Goal: Task Accomplishment & Management: Use online tool/utility

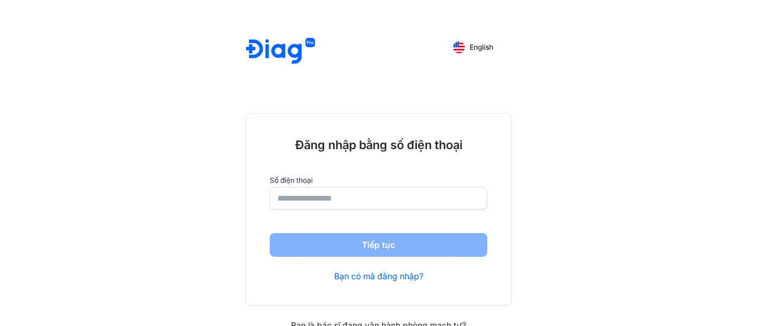
click at [372, 205] on input "number" at bounding box center [378, 197] width 202 height 21
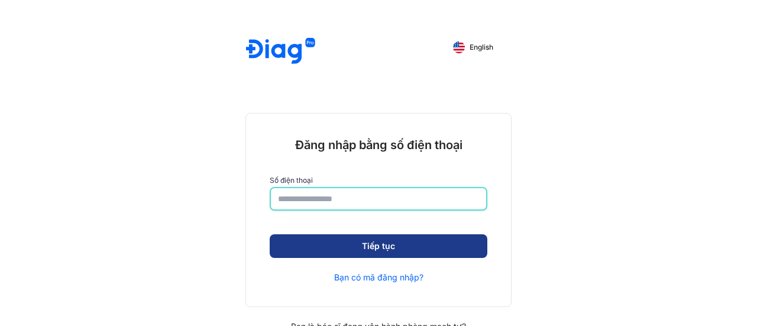
type input "**********"
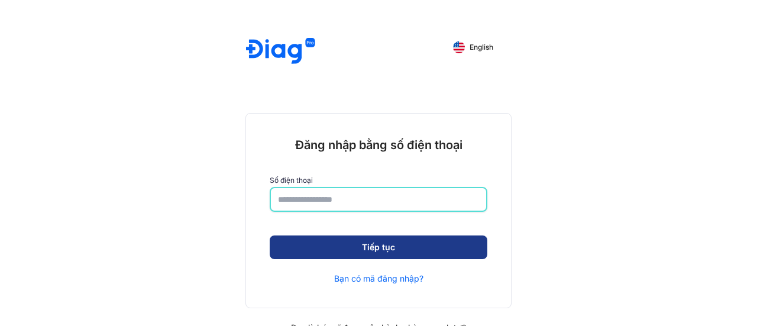
click at [398, 252] on button "Tiếp tục" at bounding box center [379, 247] width 218 height 24
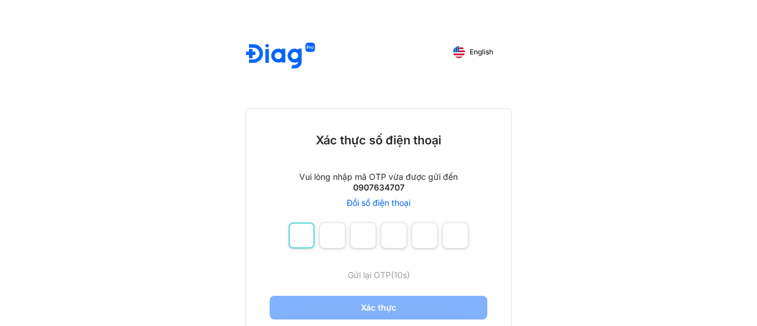
click at [304, 235] on input "number" at bounding box center [302, 235] width 26 height 26
type input "*"
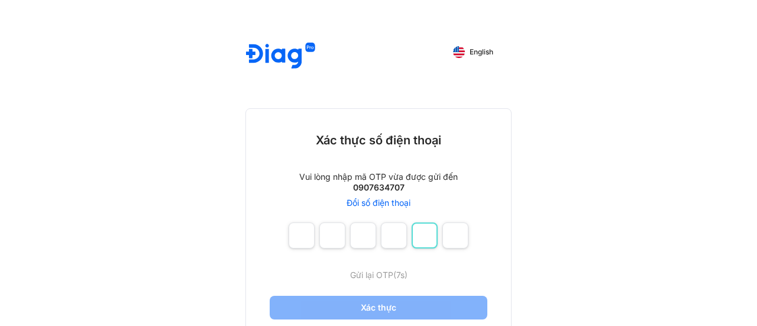
type input "*"
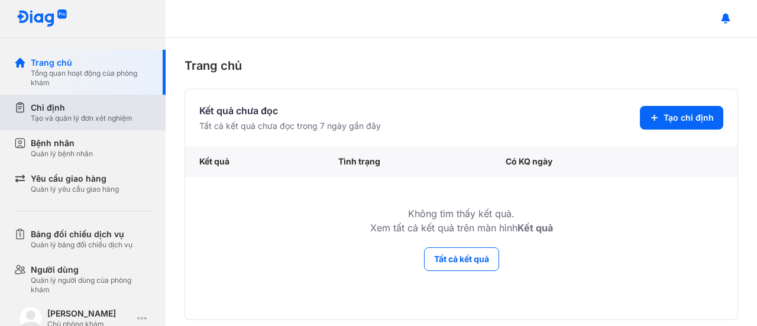
click at [47, 108] on div "Chỉ định" at bounding box center [82, 108] width 102 height 12
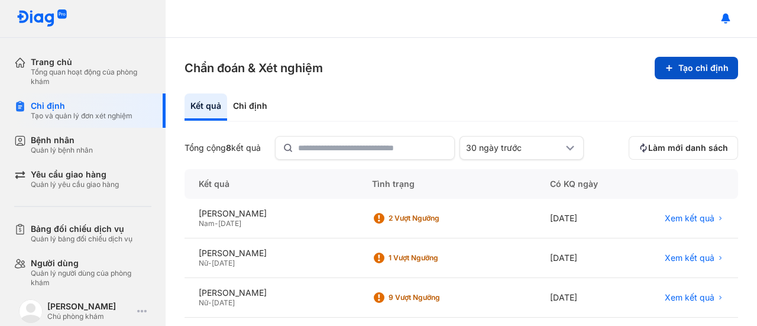
click at [686, 67] on button "Tạo chỉ định" at bounding box center [696, 68] width 83 height 22
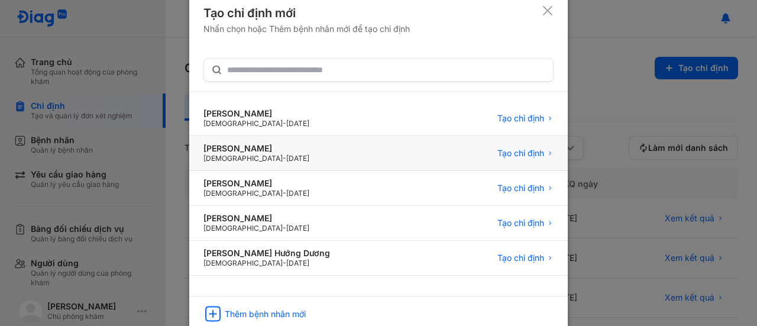
scroll to position [13, 0]
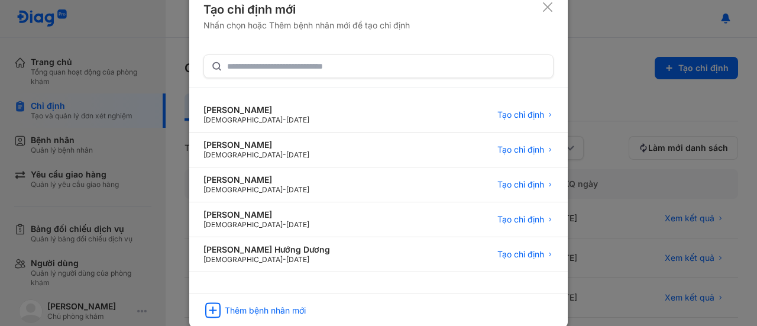
click at [545, 8] on icon at bounding box center [548, 7] width 12 height 12
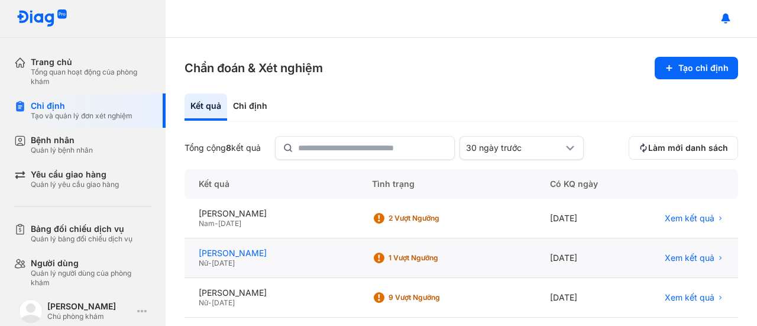
click at [268, 252] on div "[PERSON_NAME]" at bounding box center [271, 253] width 145 height 11
